Goal: Complete application form

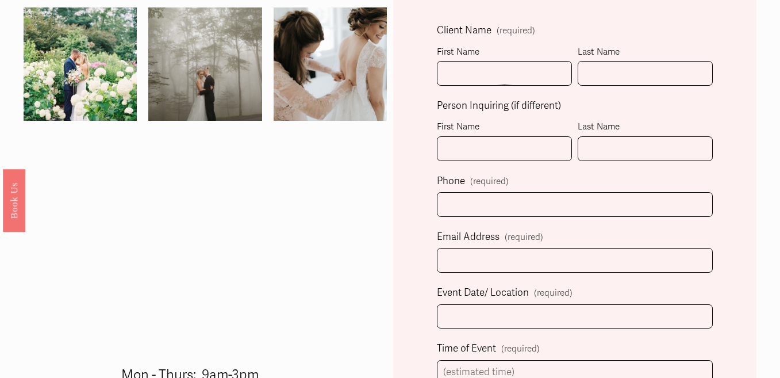
scroll to position [341, 0]
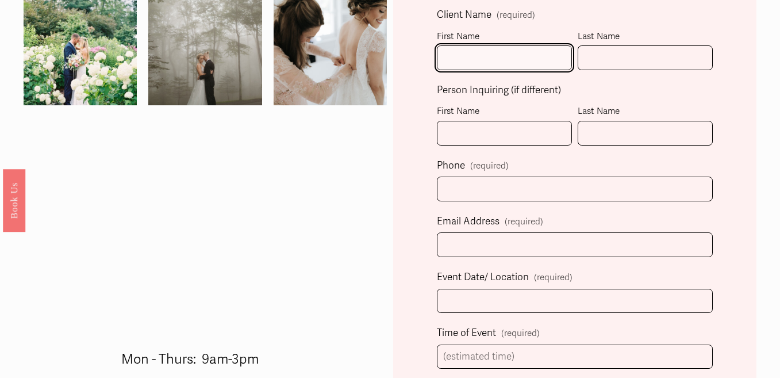
click at [523, 66] on input "First Name" at bounding box center [504, 57] width 135 height 25
type input "[PERSON_NAME]"
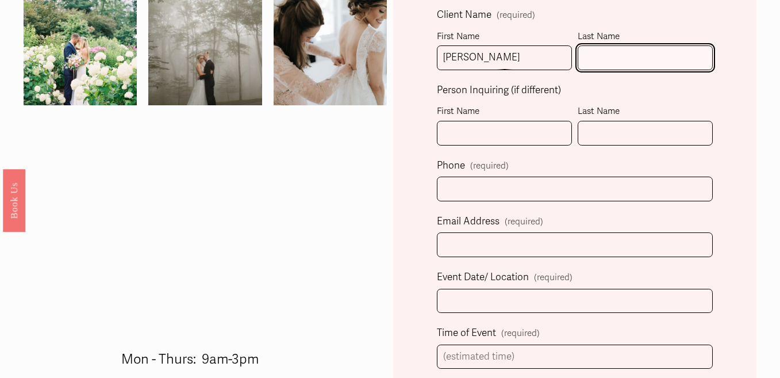
type input "Corn"
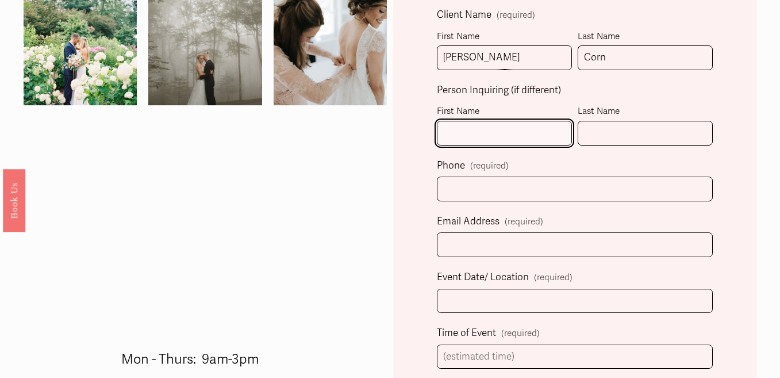
type input "[PERSON_NAME]"
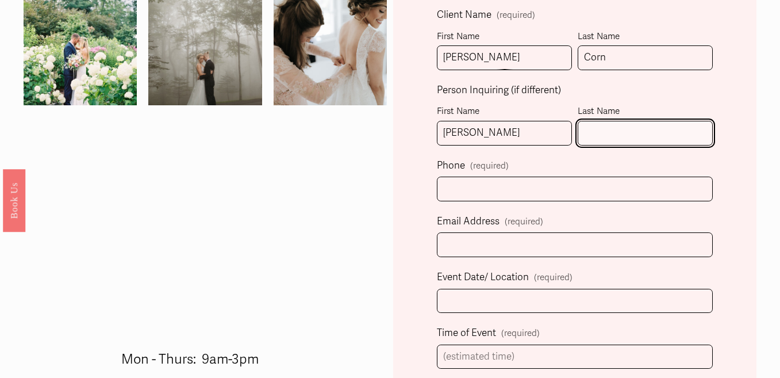
type input "Corn"
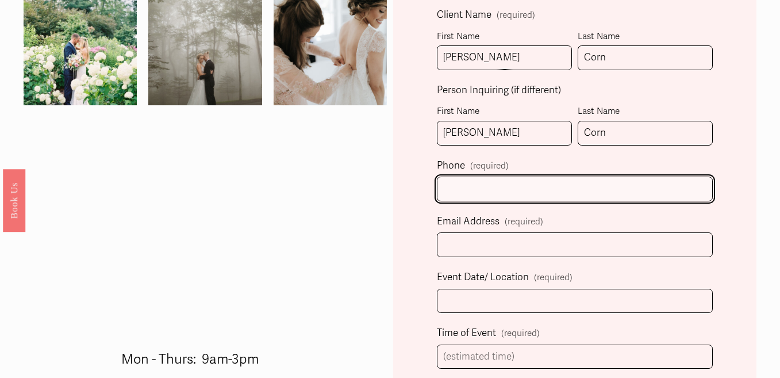
type input "[PHONE_NUMBER]"
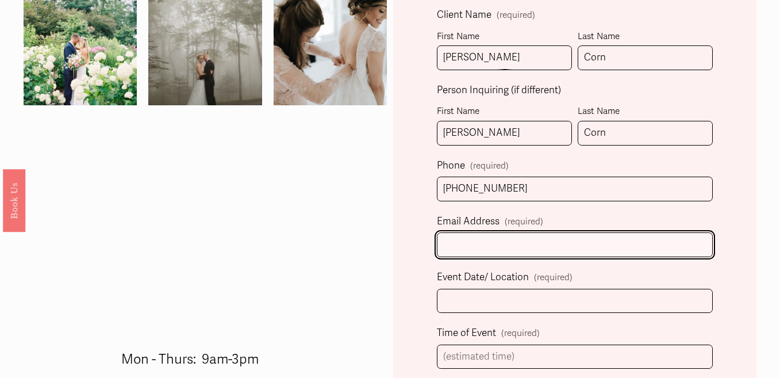
type input "[EMAIL_ADDRESS][DOMAIN_NAME]"
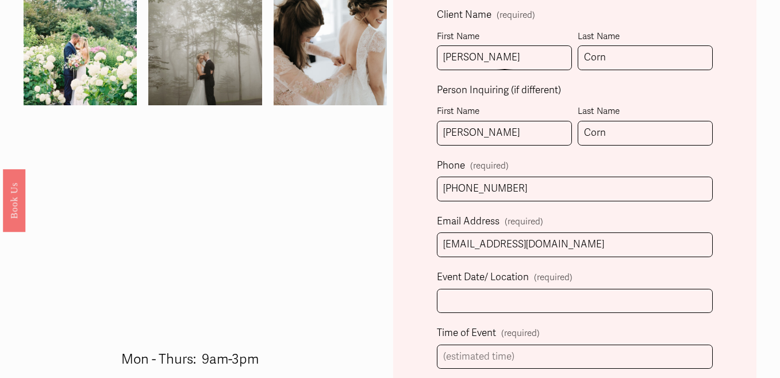
select select "[GEOGRAPHIC_DATA], [GEOGRAPHIC_DATA]"
type input "[PHONE_NUMBER]"
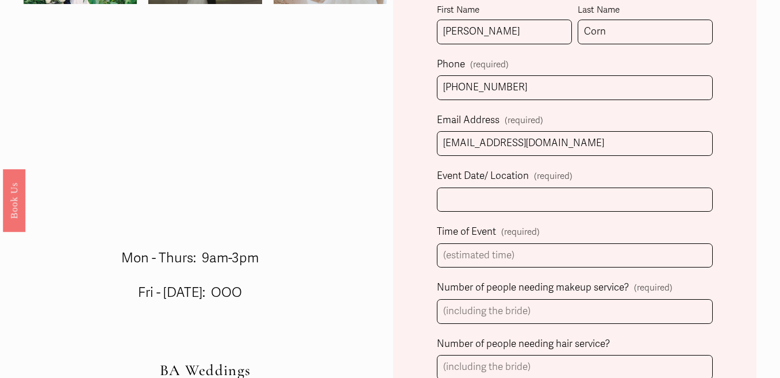
scroll to position [506, 0]
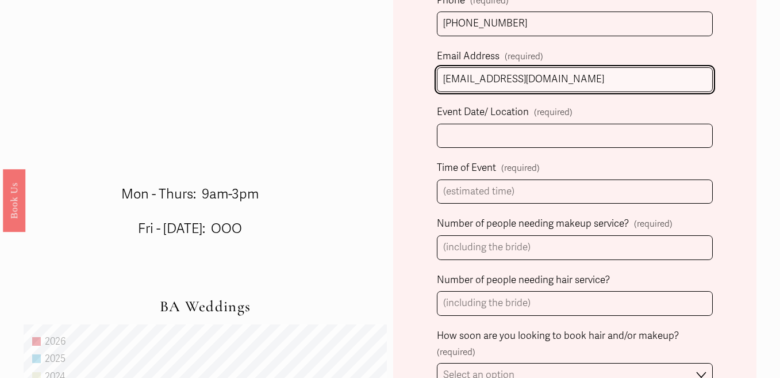
click at [552, 82] on input "[EMAIL_ADDRESS][DOMAIN_NAME]" at bounding box center [575, 79] width 276 height 25
type input "[EMAIL_ADDRESS][DOMAIN_NAME]"
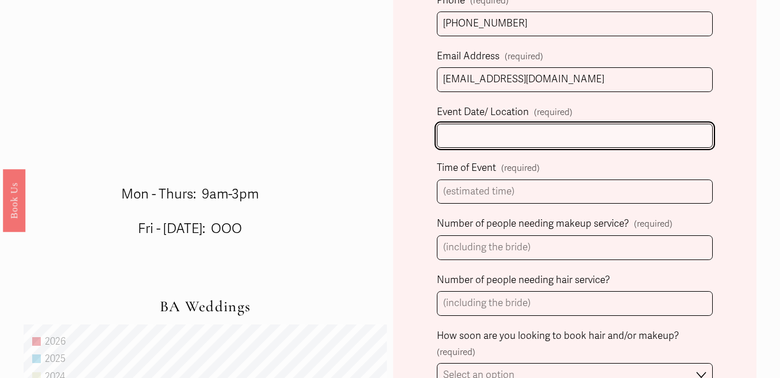
click at [554, 132] on input "Event Date/ Location (required)" at bounding box center [575, 136] width 276 height 25
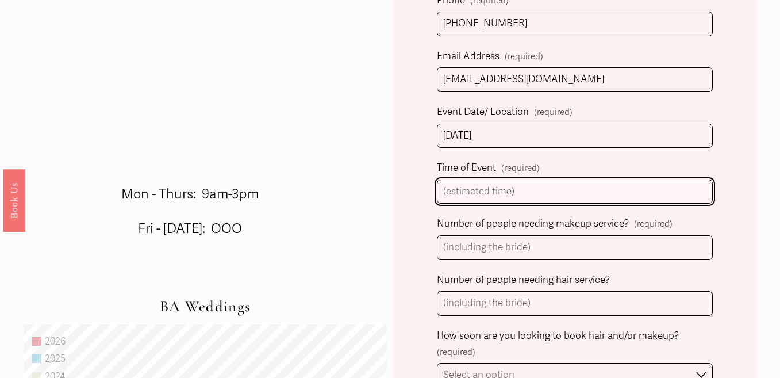
click at [563, 182] on input "Time of Event (required)" at bounding box center [575, 191] width 276 height 25
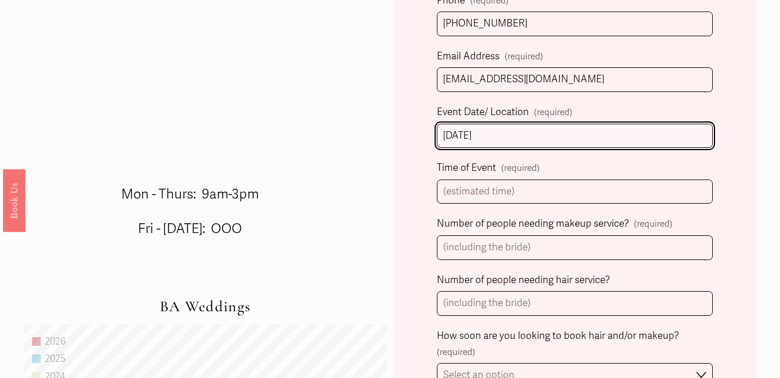
click at [572, 130] on input "[DATE]" at bounding box center [575, 136] width 276 height 25
type input "[DATE], [GEOGRAPHIC_DATA] Venue"
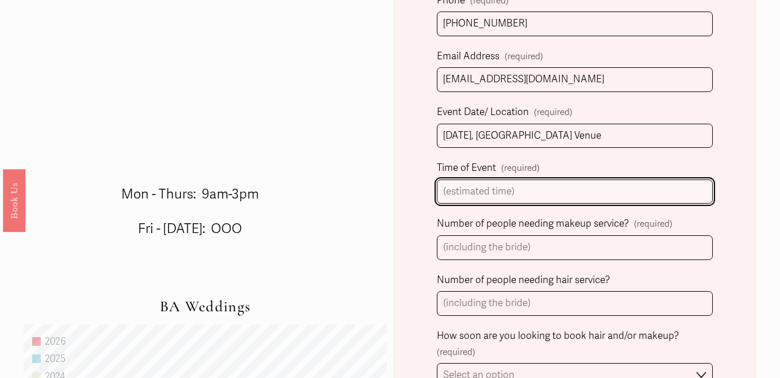
click at [560, 183] on input "Time of Event (required)" at bounding box center [575, 191] width 276 height 25
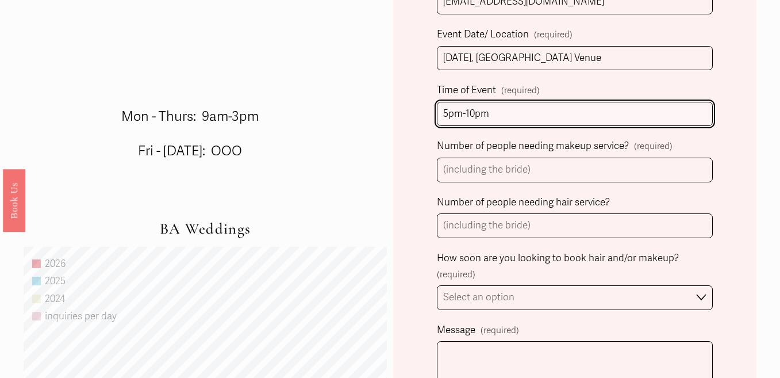
scroll to position [585, 0]
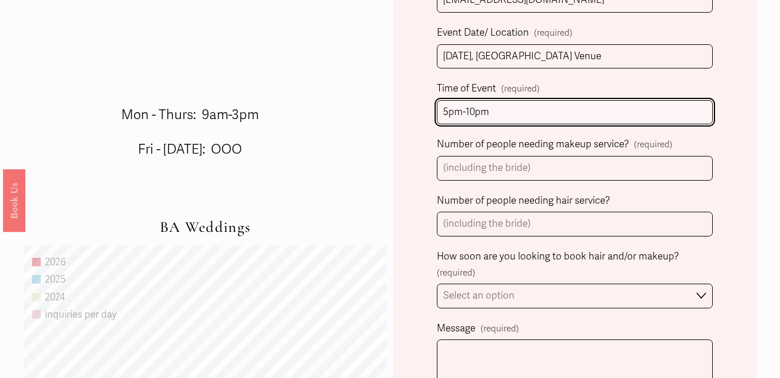
type input "5pm-10pm"
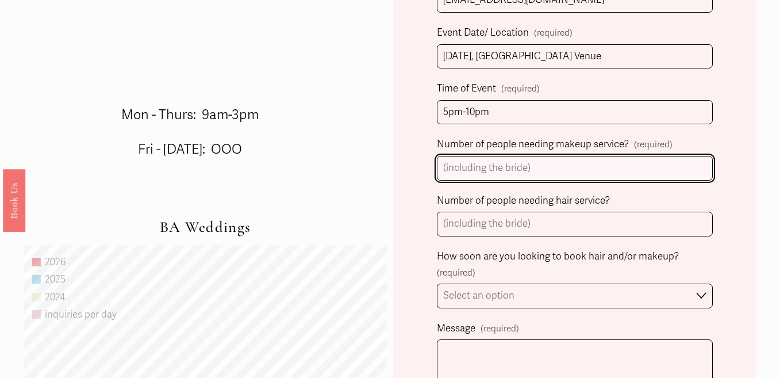
click at [577, 167] on input "Number of people needing makeup service? (required)" at bounding box center [575, 168] width 276 height 25
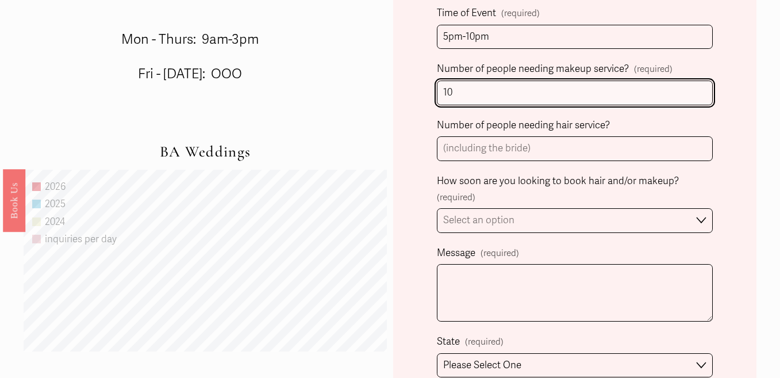
scroll to position [663, 0]
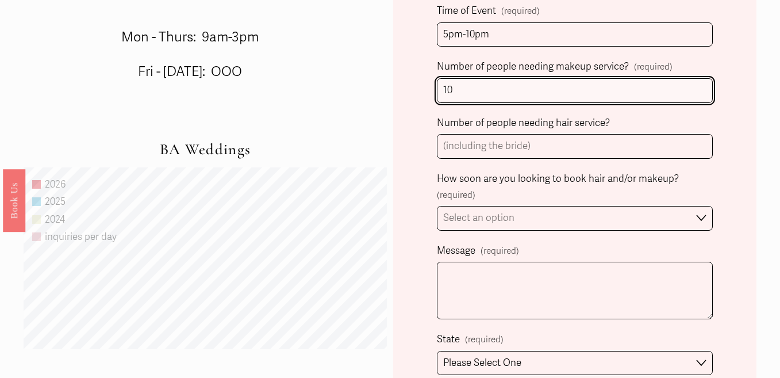
type input "10"
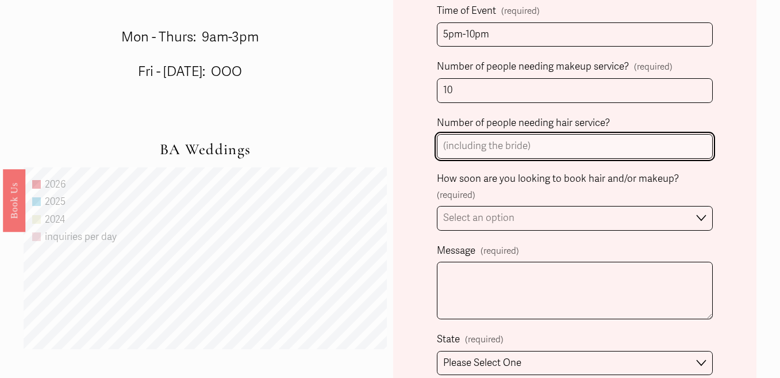
click at [583, 153] on input "Number of people needing hair service?" at bounding box center [575, 146] width 276 height 25
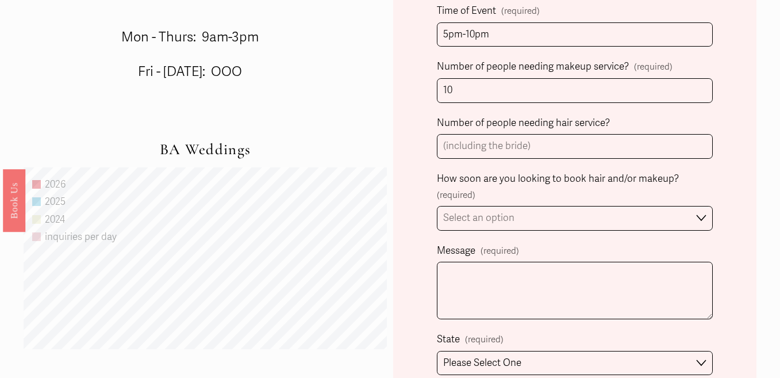
click at [579, 165] on div "Client Name (required) First Name [PERSON_NAME] Last Name Corn Person Inquiring…" at bounding box center [575, 86] width 276 height 802
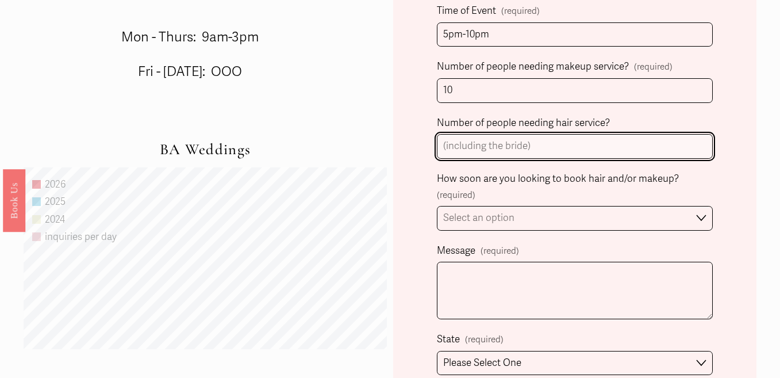
click at [581, 155] on input "Number of people needing hair service?" at bounding box center [575, 146] width 276 height 25
type input "-"
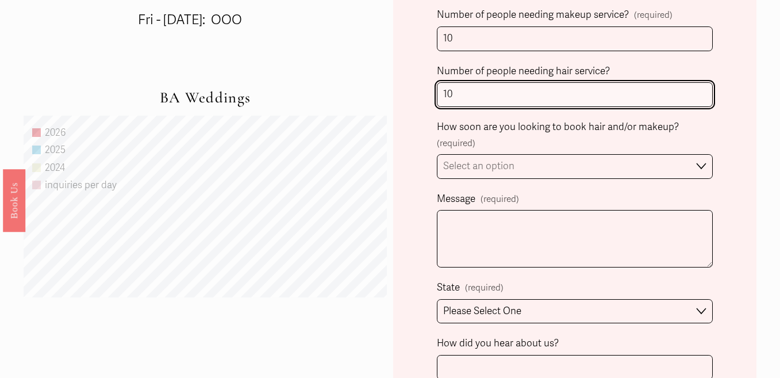
scroll to position [715, 0]
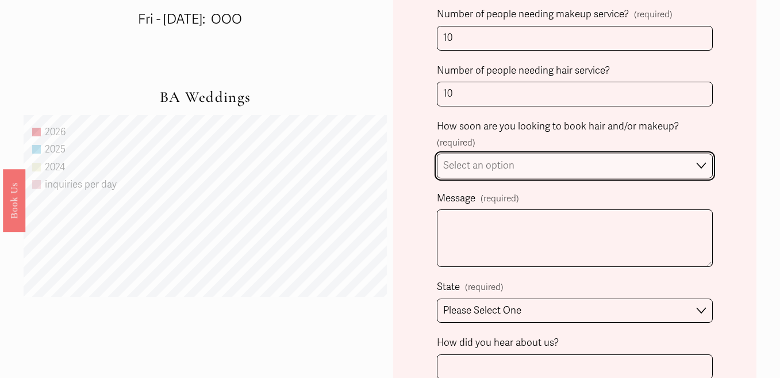
click at [625, 156] on select "Select an option Immediately 1-2 weeks I'm looking for information & not ready …" at bounding box center [575, 165] width 276 height 25
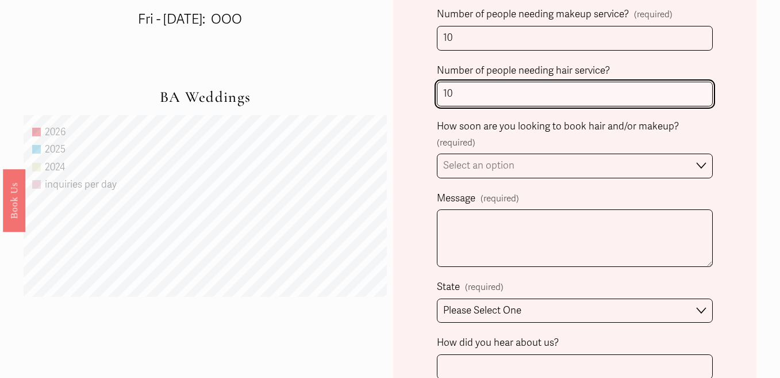
click at [614, 95] on input "10" at bounding box center [575, 94] width 276 height 25
type input "1"
type input "7"
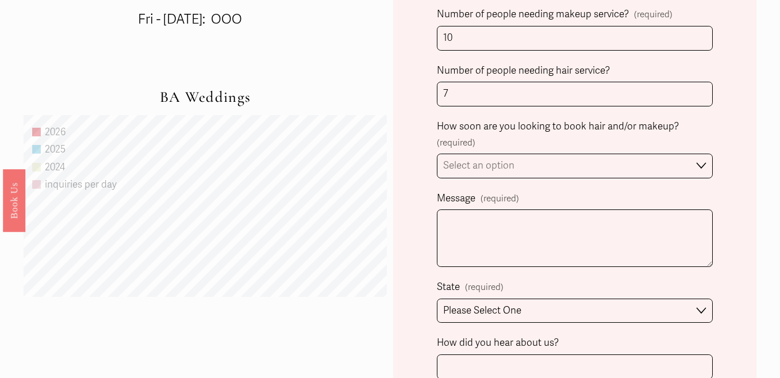
click at [556, 190] on label "Message (required)" at bounding box center [575, 200] width 276 height 20
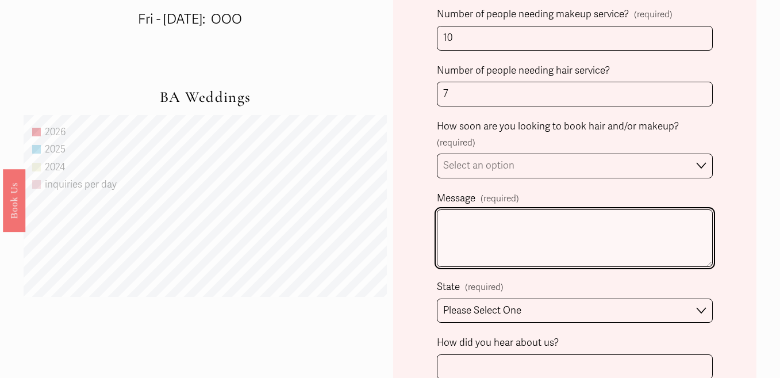
click at [556, 209] on textarea "Message (required)" at bounding box center [575, 237] width 276 height 57
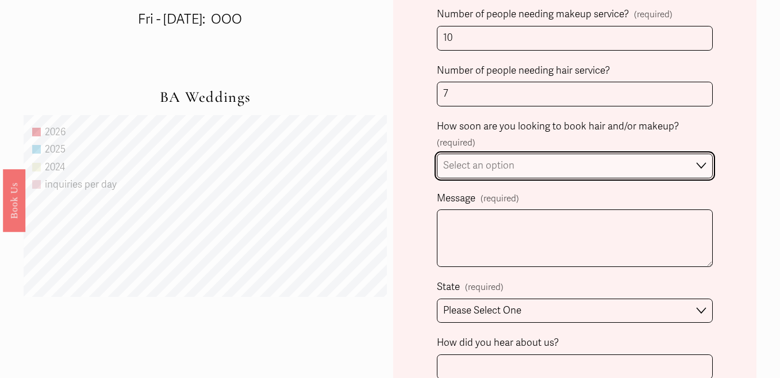
click at [567, 168] on select "Select an option Immediately 1-2 weeks I'm looking for information & not ready …" at bounding box center [575, 165] width 276 height 25
click at [437, 153] on select "Select an option Immediately 1-2 weeks I'm looking for information & not ready …" at bounding box center [575, 165] width 276 height 25
click at [571, 167] on select "Immediately 1-2 weeks I'm looking for information & not ready to book just yet" at bounding box center [575, 165] width 276 height 25
click at [437, 153] on select "Immediately 1-2 weeks I'm looking for information & not ready to book just yet" at bounding box center [575, 165] width 276 height 25
click at [572, 165] on select "Immediately 1-2 weeks I'm looking for information & not ready to book just yet" at bounding box center [575, 165] width 276 height 25
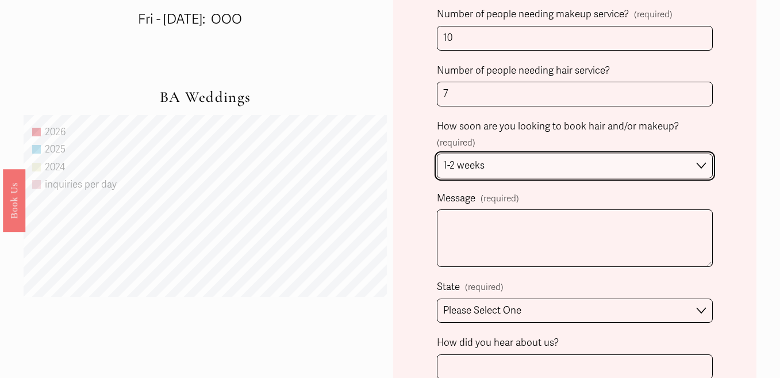
select select "Immediately"
click at [437, 153] on select "Immediately 1-2 weeks I'm looking for information & not ready to book just yet" at bounding box center [575, 165] width 276 height 25
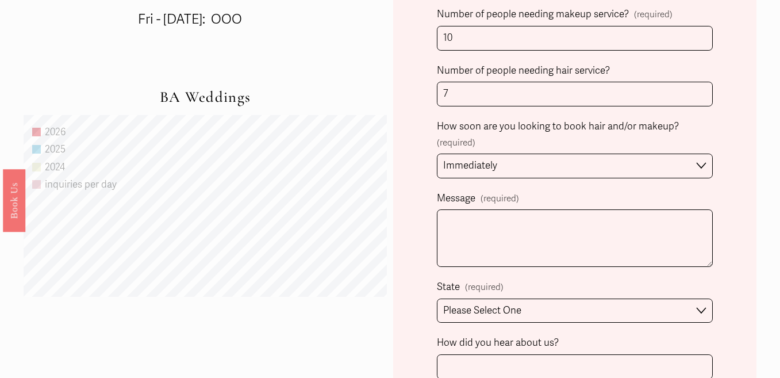
click at [573, 203] on label "Message (required)" at bounding box center [575, 200] width 276 height 20
click at [573, 209] on textarea "Message (required)" at bounding box center [575, 237] width 276 height 57
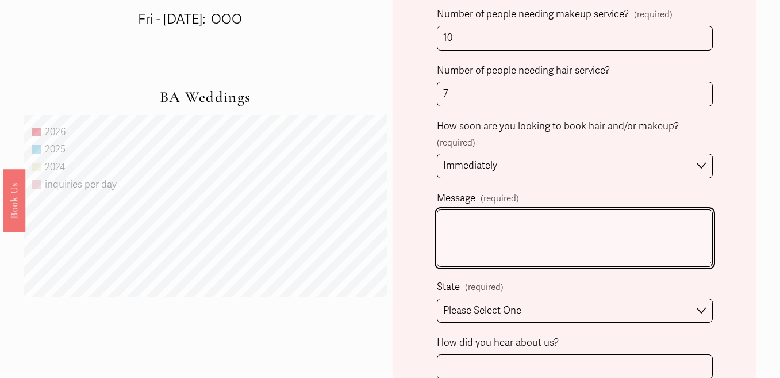
click at [573, 235] on textarea "Message (required)" at bounding box center [575, 237] width 276 height 57
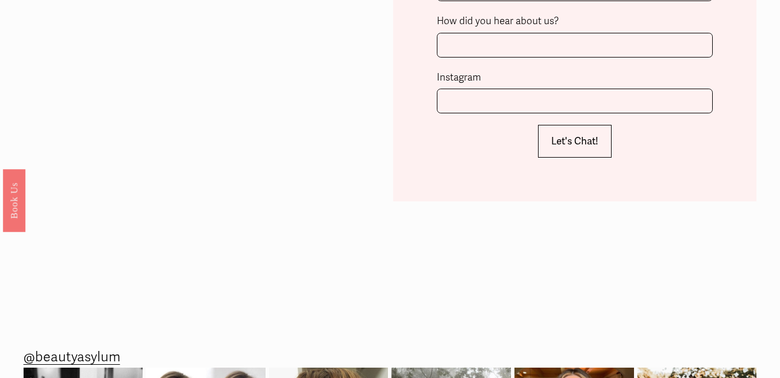
scroll to position [1038, 0]
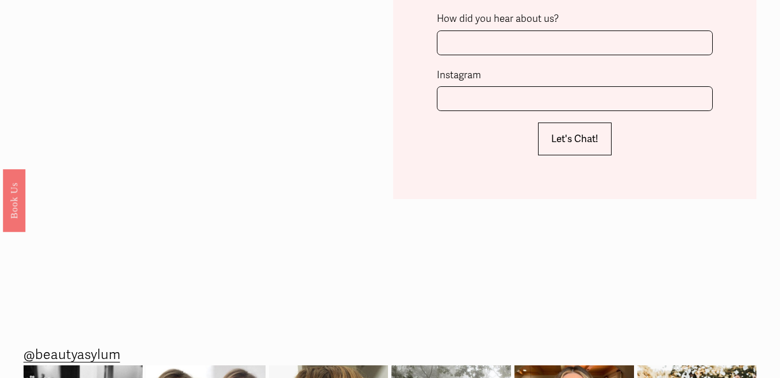
type textarea "Hey there we are looking for someone to do the bridal party make up for my 6 gi…"
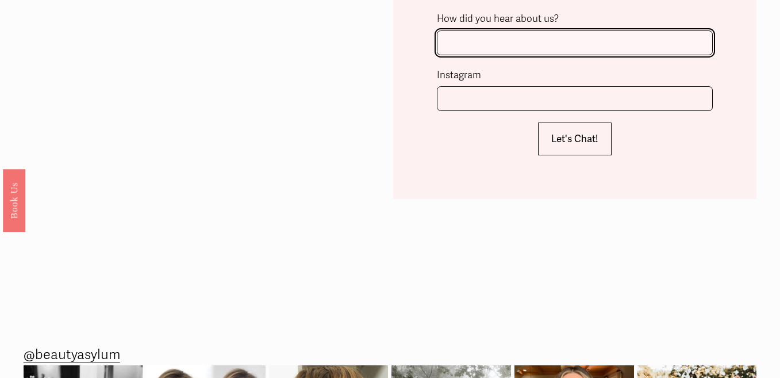
click at [552, 44] on input "How did you hear about us?" at bounding box center [575, 42] width 276 height 25
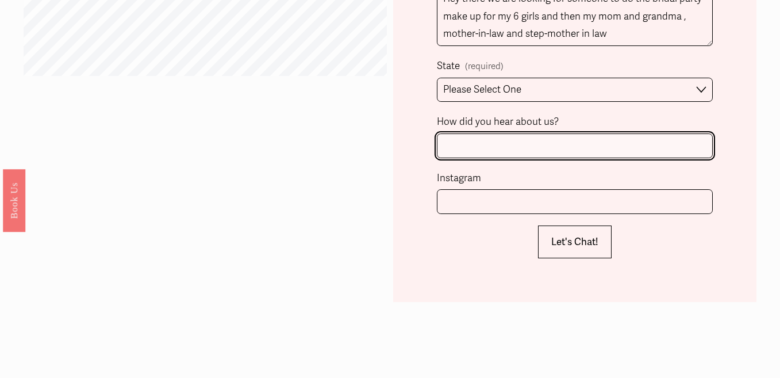
scroll to position [928, 0]
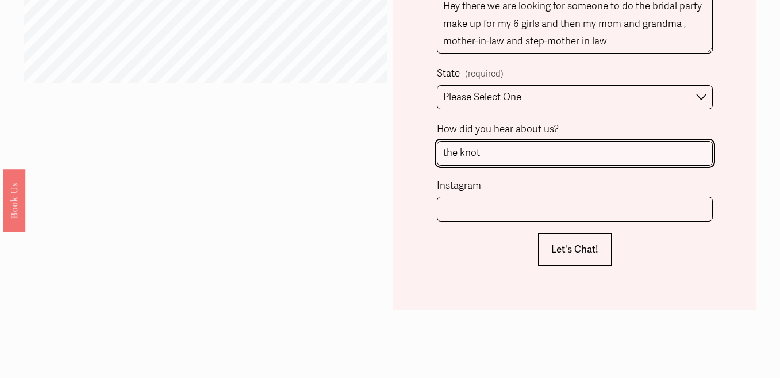
type input "the knot"
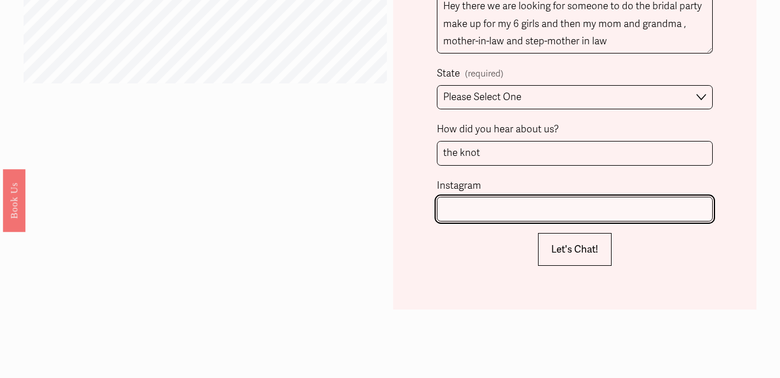
click at [606, 216] on input "Instagram" at bounding box center [575, 209] width 276 height 25
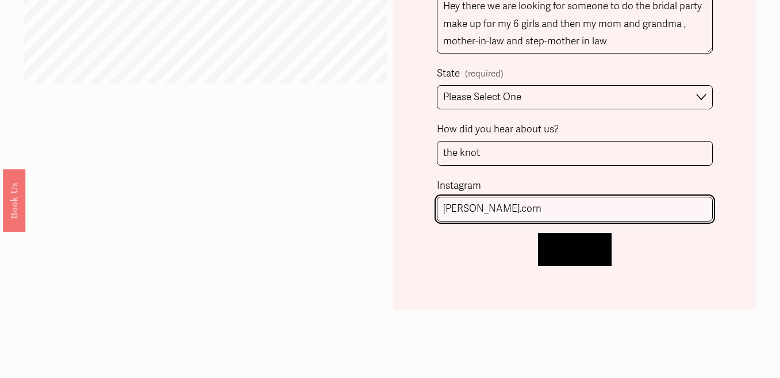
type input "[PERSON_NAME].corn"
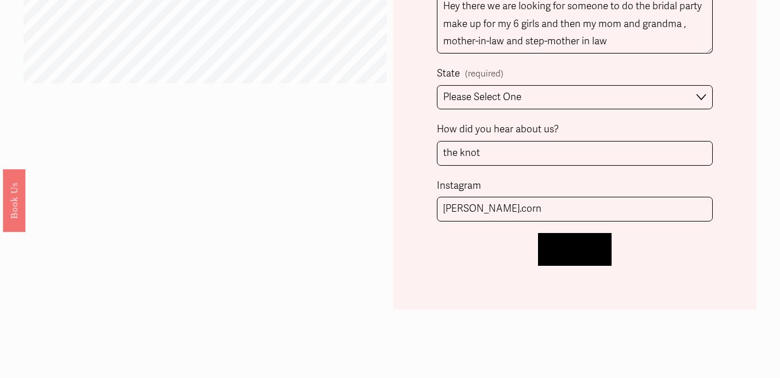
click at [591, 257] on button "Let's Chat! Let's Chat!" at bounding box center [575, 249] width 74 height 33
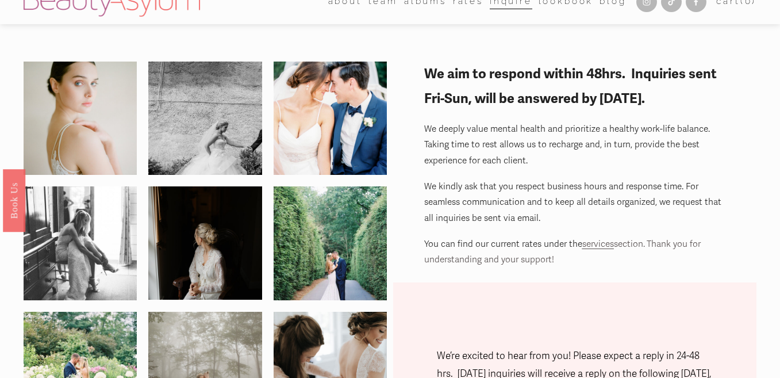
scroll to position [0, 0]
